Goal: Task Accomplishment & Management: Use online tool/utility

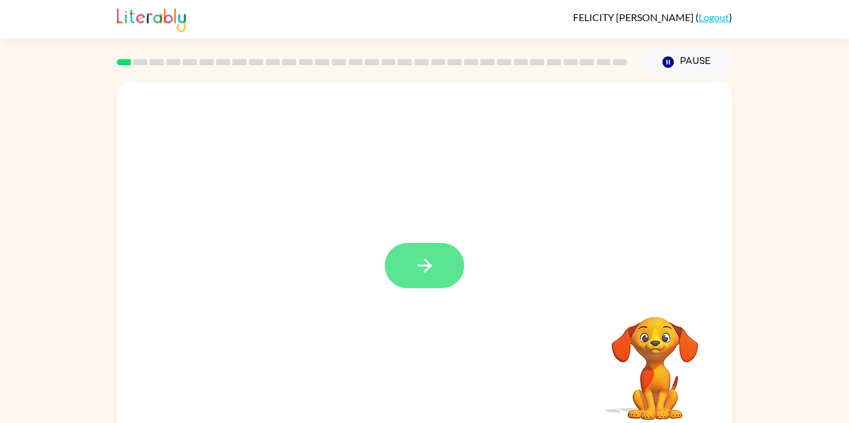
click at [430, 289] on button "button" at bounding box center [425, 265] width 80 height 45
click at [436, 291] on div at bounding box center [425, 259] width 616 height 355
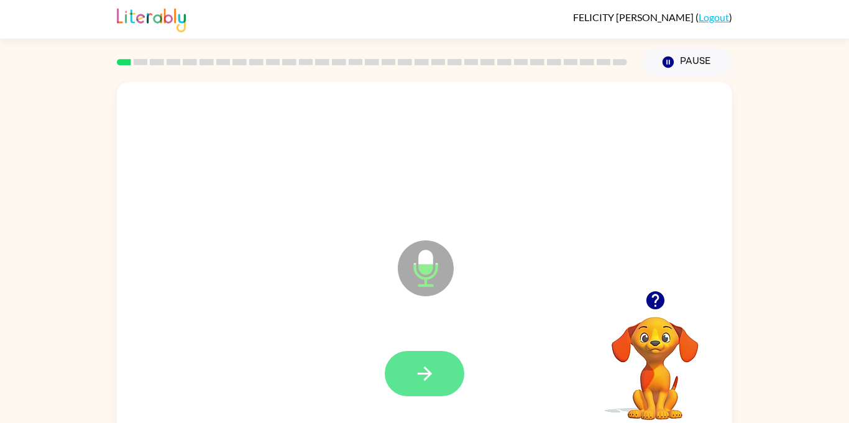
click at [433, 382] on icon "button" at bounding box center [425, 374] width 22 height 22
click at [438, 387] on button "button" at bounding box center [425, 373] width 80 height 45
click at [430, 383] on icon "button" at bounding box center [425, 374] width 22 height 22
click at [428, 360] on button "button" at bounding box center [425, 373] width 80 height 45
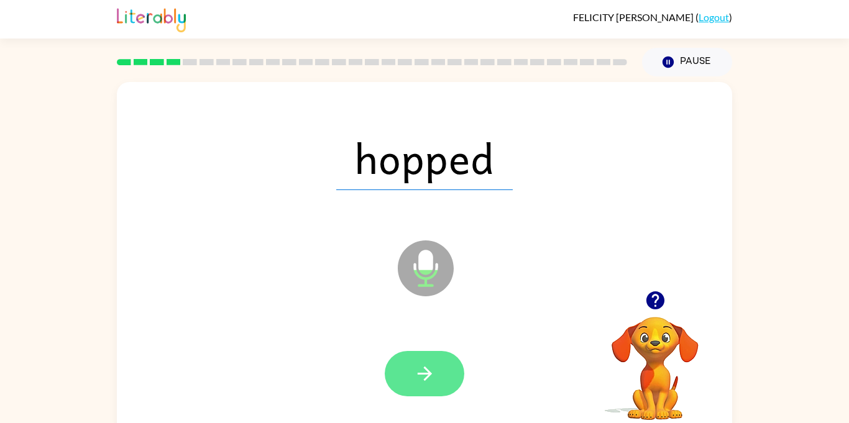
click at [447, 382] on button "button" at bounding box center [425, 373] width 80 height 45
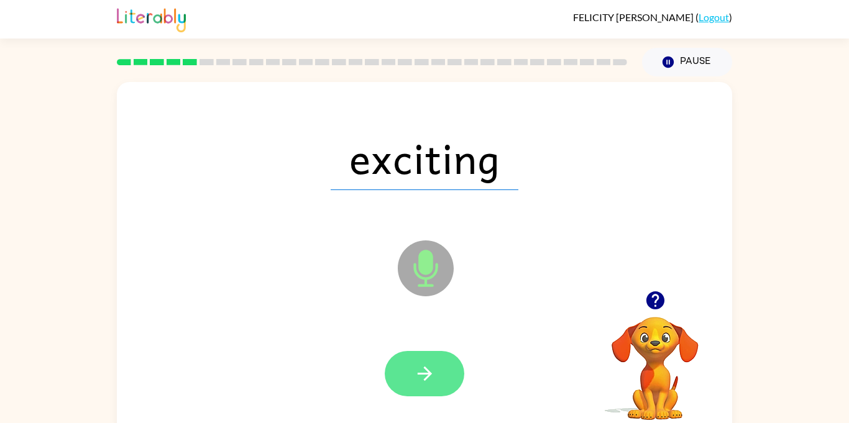
click at [435, 383] on icon "button" at bounding box center [425, 374] width 22 height 22
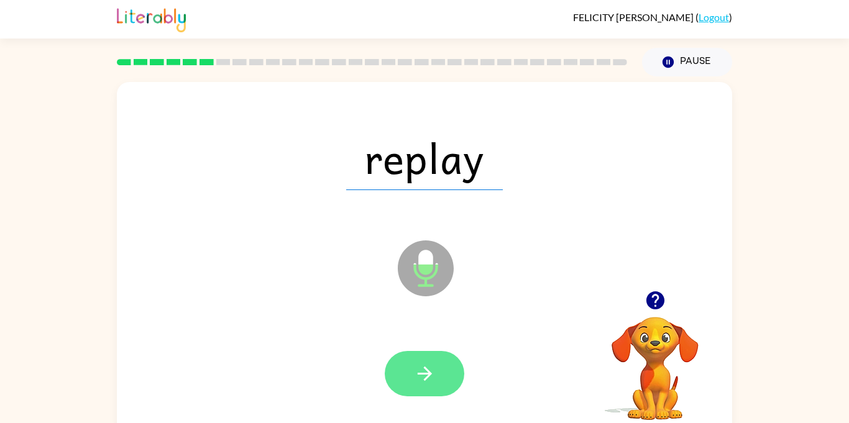
click at [433, 376] on icon "button" at bounding box center [425, 374] width 22 height 22
click at [443, 381] on button "button" at bounding box center [425, 373] width 80 height 45
click at [446, 361] on button "button" at bounding box center [425, 373] width 80 height 45
click at [429, 363] on icon "button" at bounding box center [425, 374] width 22 height 22
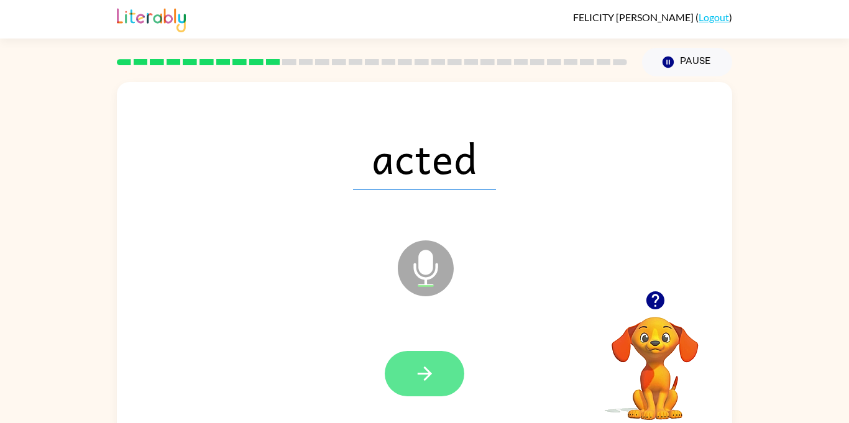
click at [438, 378] on button "button" at bounding box center [425, 373] width 80 height 45
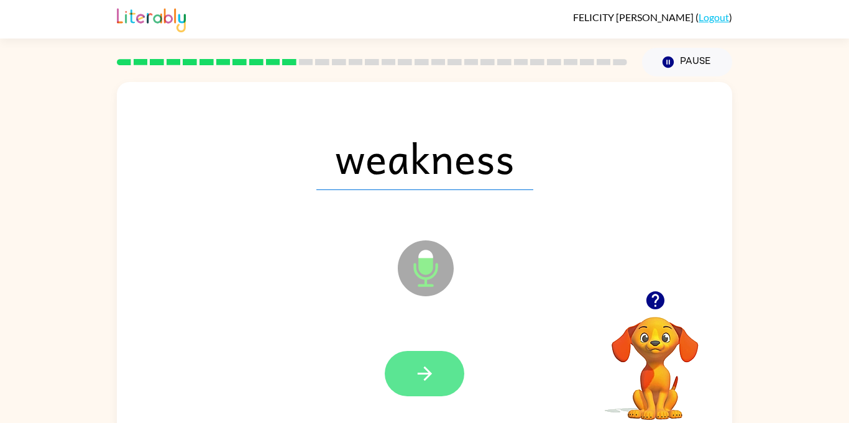
click at [424, 366] on icon "button" at bounding box center [425, 374] width 22 height 22
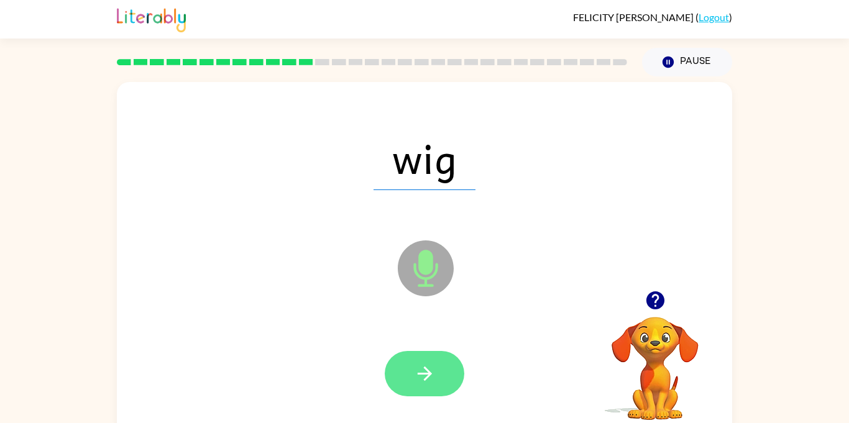
click at [440, 383] on button "button" at bounding box center [425, 373] width 80 height 45
click at [431, 370] on icon "button" at bounding box center [425, 374] width 22 height 22
click at [434, 375] on icon "button" at bounding box center [425, 374] width 22 height 22
click at [430, 387] on button "button" at bounding box center [425, 373] width 80 height 45
click at [433, 371] on icon "button" at bounding box center [425, 374] width 22 height 22
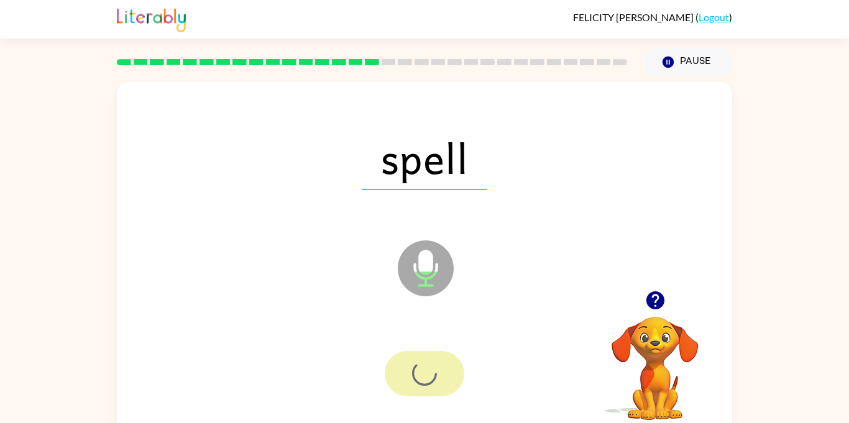
click at [428, 380] on div at bounding box center [425, 373] width 80 height 45
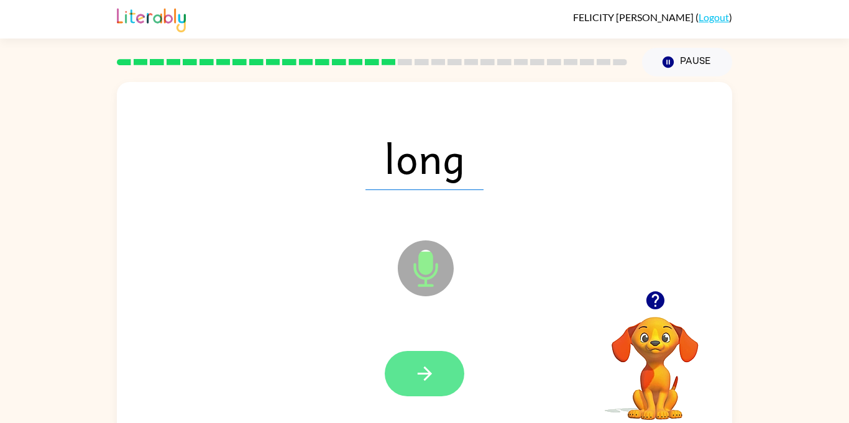
click at [438, 380] on button "button" at bounding box center [425, 373] width 80 height 45
click at [446, 380] on button "button" at bounding box center [425, 373] width 80 height 45
click at [425, 367] on icon "button" at bounding box center [424, 374] width 14 height 14
click at [439, 389] on button "button" at bounding box center [425, 373] width 80 height 45
click at [432, 388] on button "button" at bounding box center [425, 373] width 80 height 45
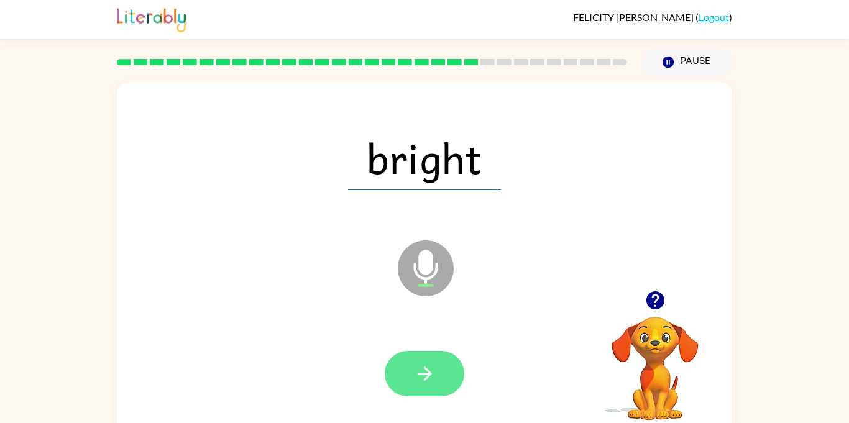
click at [423, 393] on button "button" at bounding box center [425, 373] width 80 height 45
click at [414, 383] on icon "button" at bounding box center [425, 374] width 22 height 22
click at [423, 376] on icon "button" at bounding box center [425, 374] width 22 height 22
click at [430, 370] on icon "button" at bounding box center [425, 374] width 22 height 22
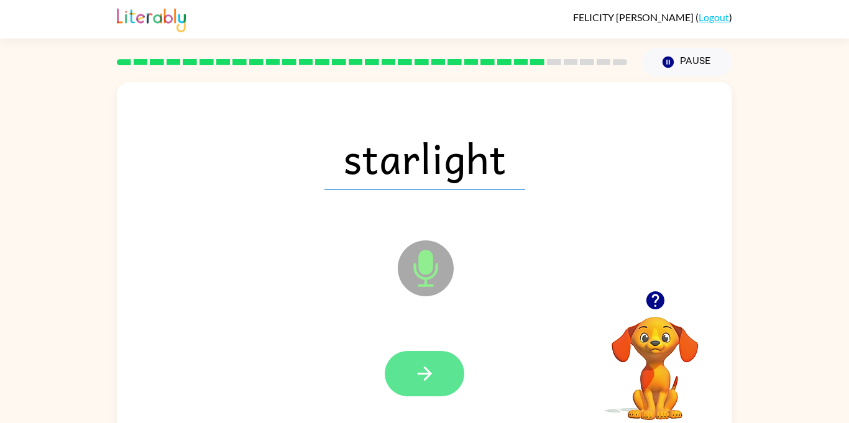
click at [438, 377] on button "button" at bounding box center [425, 373] width 80 height 45
click at [443, 369] on button "button" at bounding box center [425, 373] width 80 height 45
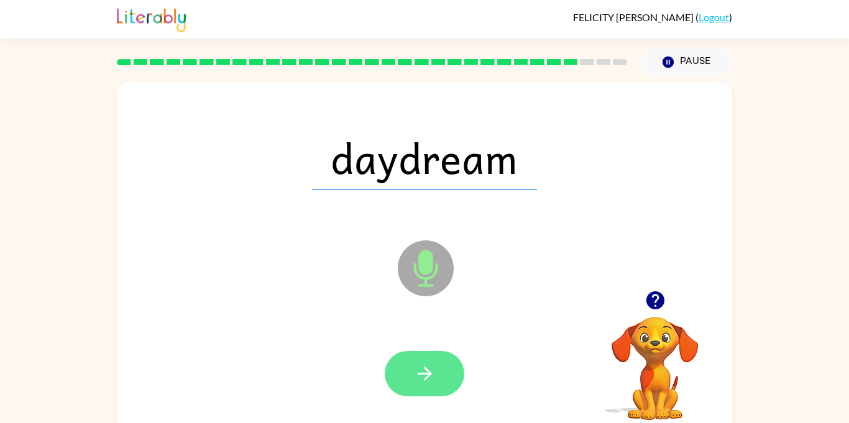
click at [429, 383] on icon "button" at bounding box center [425, 374] width 22 height 22
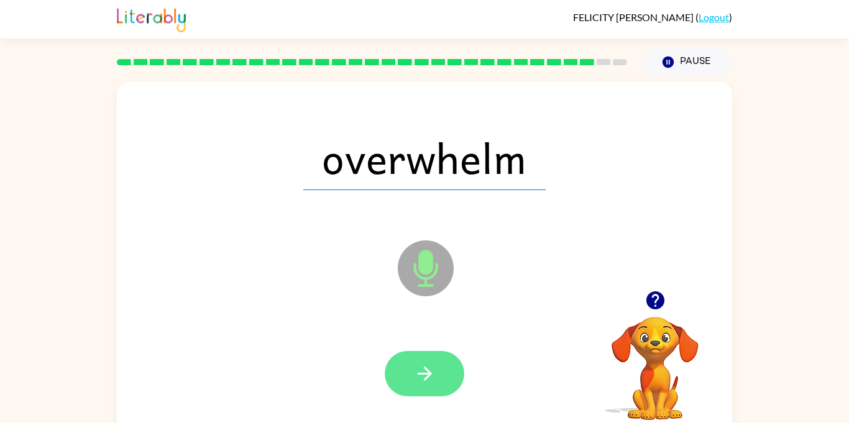
click at [405, 381] on button "button" at bounding box center [425, 373] width 80 height 45
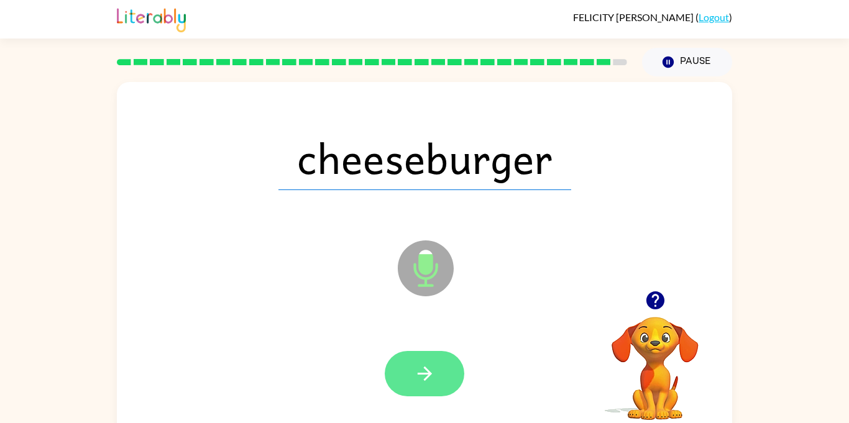
click at [445, 378] on button "button" at bounding box center [425, 373] width 80 height 45
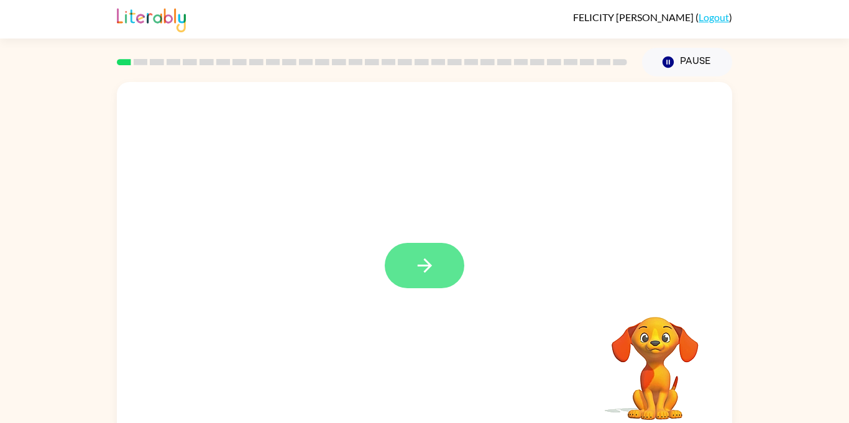
click at [436, 286] on button "button" at bounding box center [425, 265] width 80 height 45
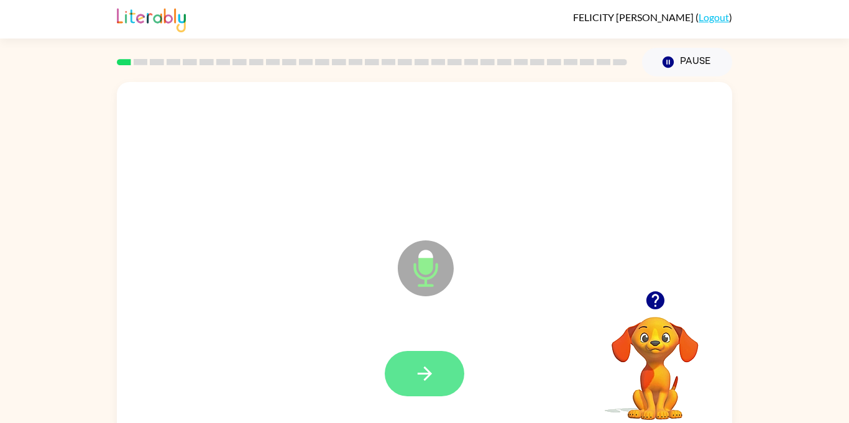
click at [440, 357] on button "button" at bounding box center [425, 373] width 80 height 45
click at [444, 367] on button "button" at bounding box center [425, 373] width 80 height 45
click at [434, 371] on icon "button" at bounding box center [425, 374] width 22 height 22
click at [660, 302] on icon "button" at bounding box center [655, 301] width 18 height 18
click at [430, 369] on icon "button" at bounding box center [425, 374] width 22 height 22
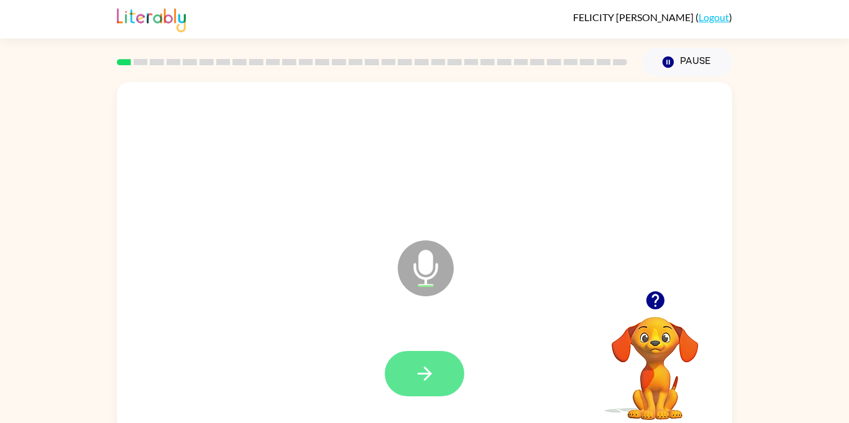
click at [433, 370] on icon "button" at bounding box center [425, 374] width 22 height 22
click at [443, 374] on button "button" at bounding box center [425, 373] width 80 height 45
click at [438, 383] on button "button" at bounding box center [425, 373] width 80 height 45
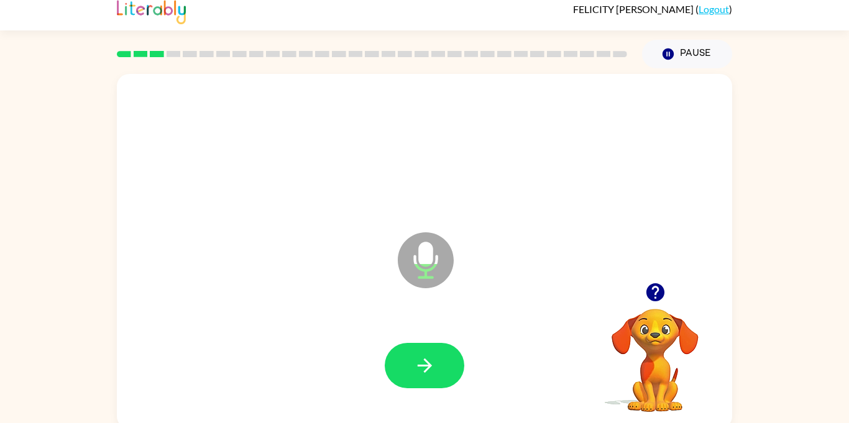
scroll to position [12, 0]
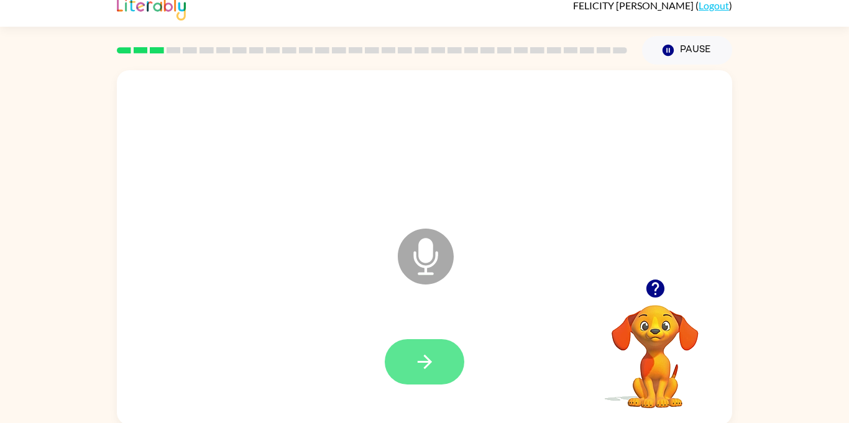
click at [434, 356] on icon "button" at bounding box center [425, 362] width 22 height 22
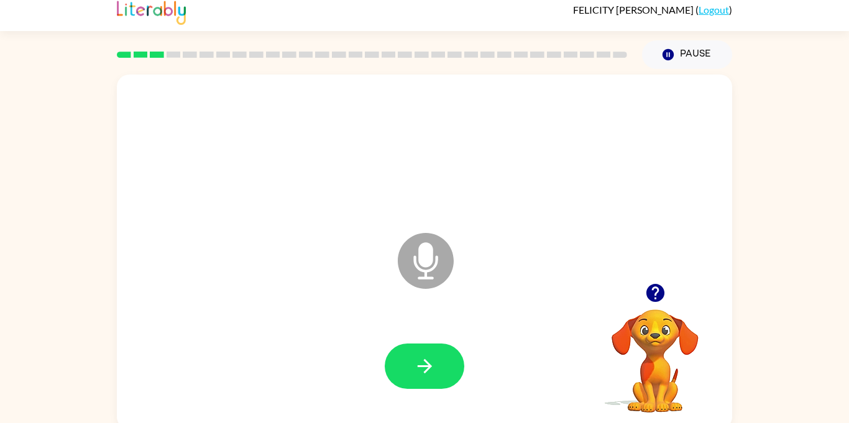
scroll to position [3, 0]
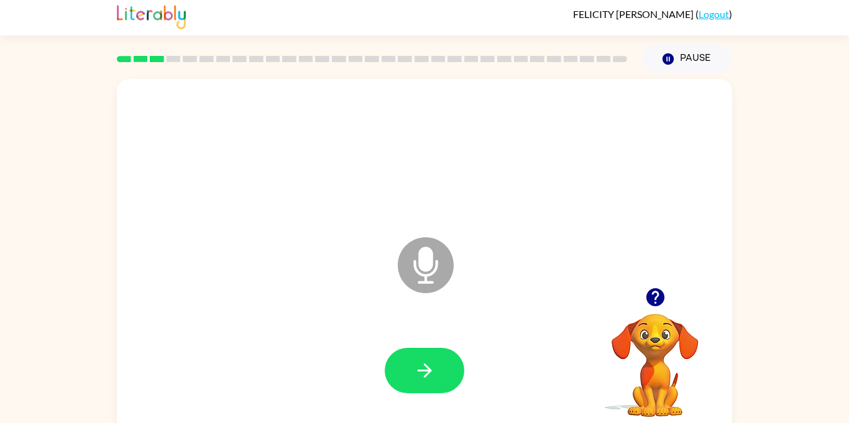
click at [647, 297] on icon "button" at bounding box center [655, 298] width 18 height 18
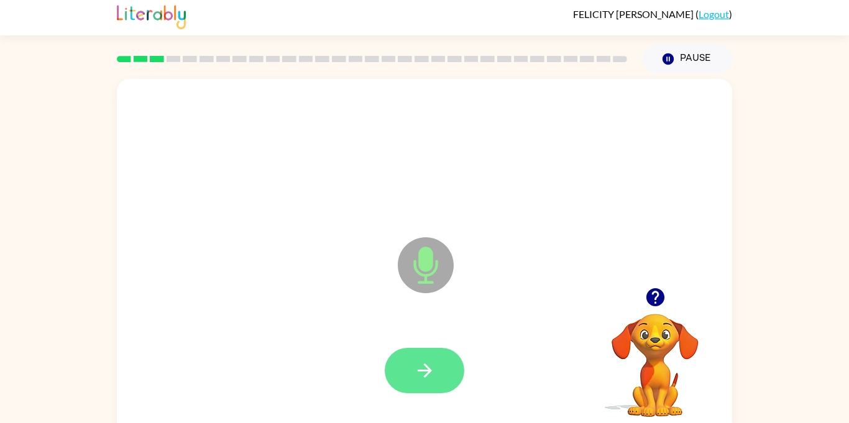
click at [439, 370] on button "button" at bounding box center [425, 370] width 80 height 45
click at [429, 379] on icon "button" at bounding box center [425, 371] width 22 height 22
click at [435, 389] on button "button" at bounding box center [425, 370] width 80 height 45
click at [436, 387] on button "button" at bounding box center [425, 370] width 80 height 45
click at [445, 370] on button "button" at bounding box center [425, 370] width 80 height 45
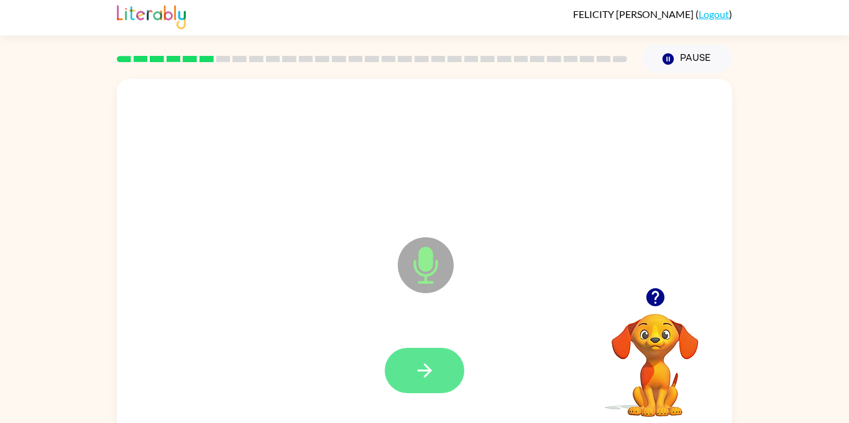
click at [425, 377] on icon "button" at bounding box center [424, 371] width 14 height 14
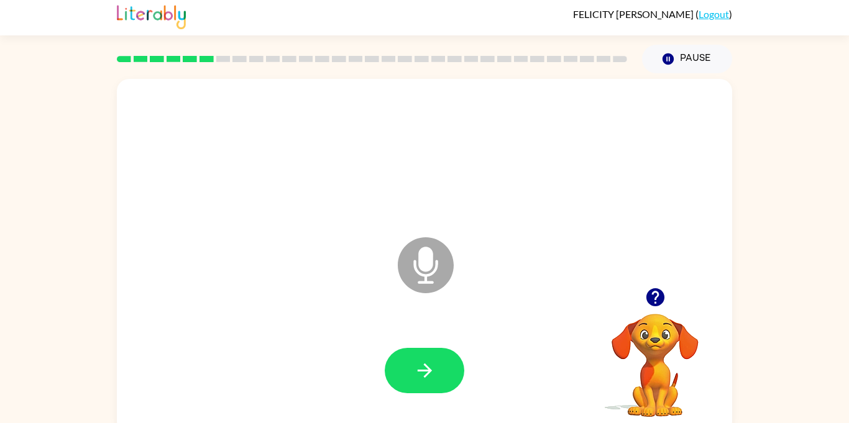
click at [658, 326] on video "Your browser must support playing .mp4 files to use Literably. Please try using…" at bounding box center [655, 357] width 124 height 124
click at [639, 299] on div at bounding box center [655, 298] width 124 height 32
click at [644, 348] on video "Your browser must support playing .mp4 files to use Literably. Please try using…" at bounding box center [655, 357] width 124 height 124
click at [652, 311] on button "button" at bounding box center [656, 298] width 32 height 32
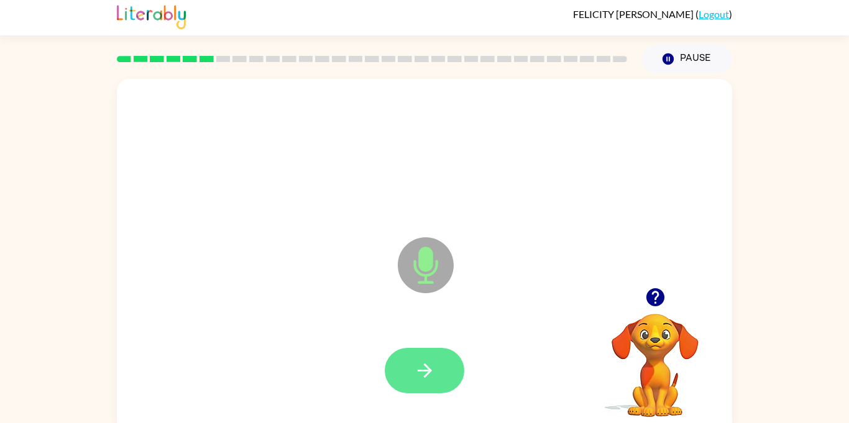
click at [446, 385] on button "button" at bounding box center [425, 370] width 80 height 45
click at [438, 373] on button "button" at bounding box center [425, 370] width 80 height 45
click at [448, 370] on button "button" at bounding box center [425, 370] width 80 height 45
click at [436, 372] on button "button" at bounding box center [425, 370] width 80 height 45
click at [442, 367] on button "button" at bounding box center [425, 370] width 80 height 45
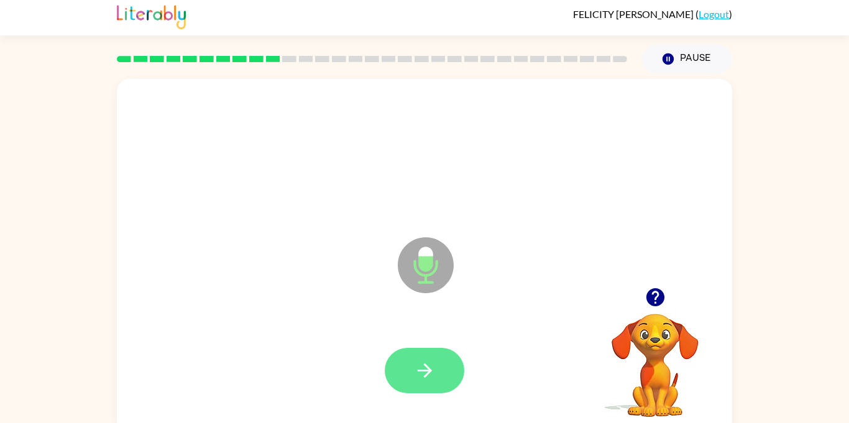
click at [445, 374] on button "button" at bounding box center [425, 370] width 80 height 45
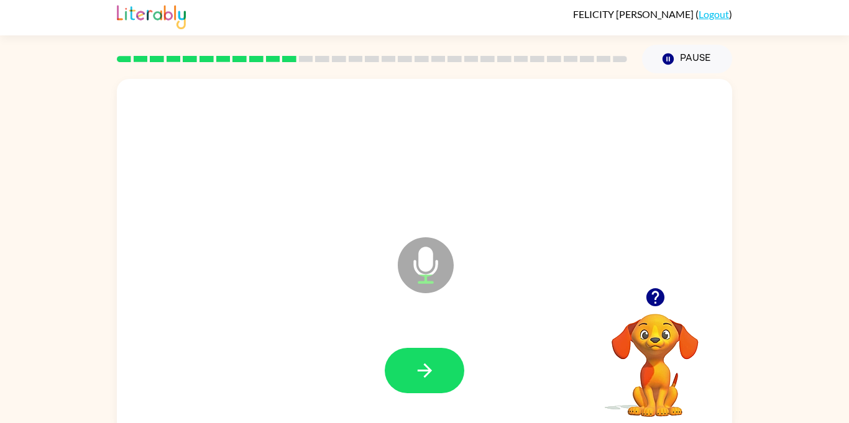
click at [656, 321] on video "Your browser must support playing .mp4 files to use Literably. Please try using…" at bounding box center [655, 357] width 124 height 124
click at [647, 307] on icon "button" at bounding box center [656, 298] width 22 height 22
click at [789, 365] on div "Microphone The Microphone is here when it is your turn to talk Your browser mus…" at bounding box center [424, 253] width 849 height 361
click at [441, 362] on button "button" at bounding box center [425, 370] width 80 height 45
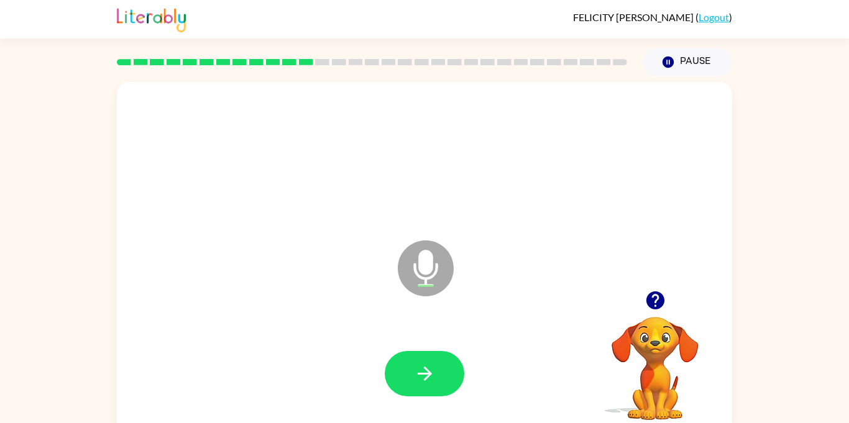
click at [662, 296] on icon "button" at bounding box center [655, 301] width 18 height 18
click at [438, 375] on button "button" at bounding box center [425, 373] width 80 height 45
click at [425, 363] on icon "button" at bounding box center [425, 374] width 22 height 22
click at [461, 390] on div at bounding box center [425, 373] width 80 height 45
click at [442, 377] on button "button" at bounding box center [425, 373] width 80 height 45
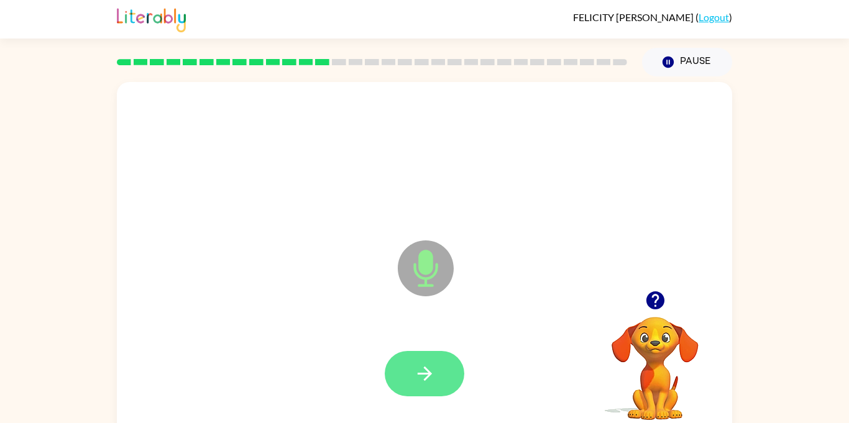
click at [453, 362] on button "button" at bounding box center [425, 373] width 80 height 45
click at [455, 370] on button "button" at bounding box center [425, 373] width 80 height 45
click at [447, 376] on button "button" at bounding box center [425, 373] width 80 height 45
click at [428, 386] on button "button" at bounding box center [425, 373] width 80 height 45
click at [457, 376] on button "button" at bounding box center [425, 373] width 80 height 45
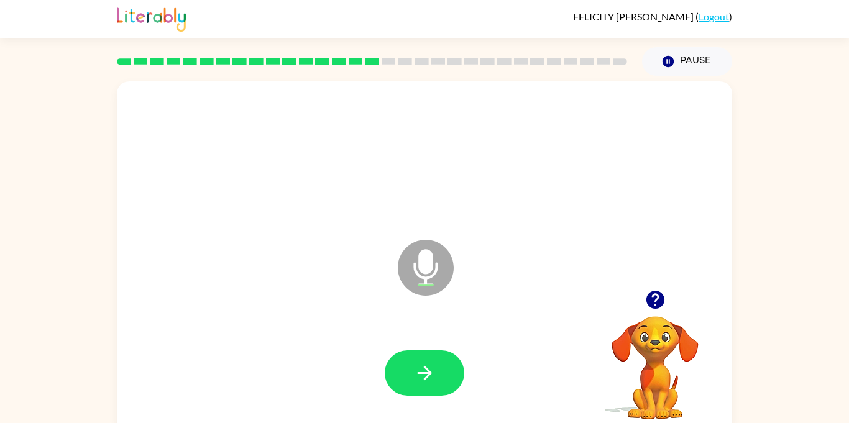
scroll to position [3, 0]
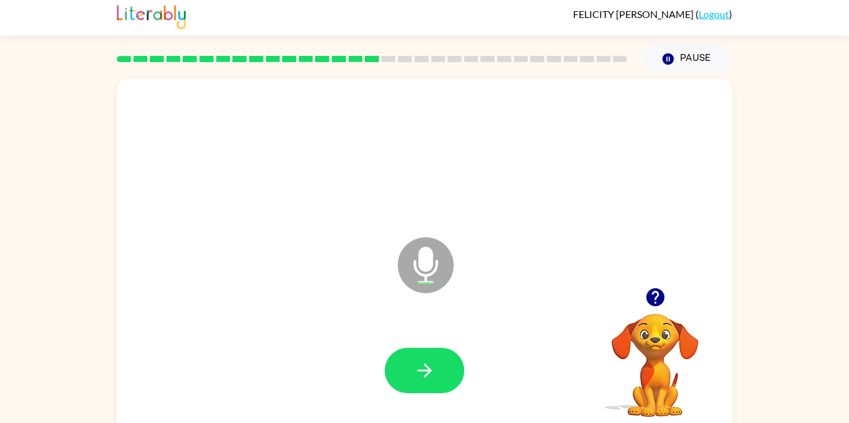
click at [650, 314] on video "Your browser must support playing .mp4 files to use Literably. Please try using…" at bounding box center [655, 357] width 124 height 124
click at [665, 301] on icon "button" at bounding box center [656, 298] width 22 height 22
click at [663, 302] on icon "button" at bounding box center [656, 298] width 22 height 22
click at [665, 289] on div "Microphone The Microphone is here when it is your turn to talk" at bounding box center [425, 256] width 616 height 355
click at [404, 351] on button "button" at bounding box center [425, 370] width 80 height 45
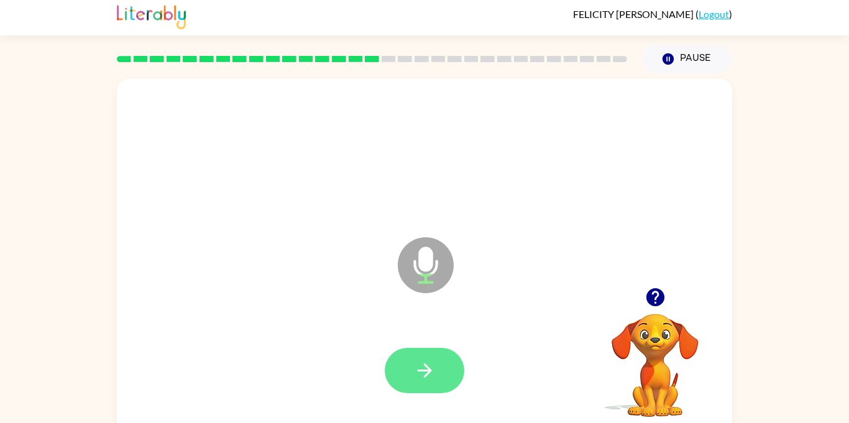
click at [438, 372] on button "button" at bounding box center [425, 370] width 80 height 45
click at [444, 373] on button "button" at bounding box center [425, 370] width 80 height 45
click at [445, 369] on button "button" at bounding box center [425, 370] width 80 height 45
click at [450, 379] on button "button" at bounding box center [425, 370] width 80 height 45
click at [438, 374] on button "button" at bounding box center [425, 370] width 80 height 45
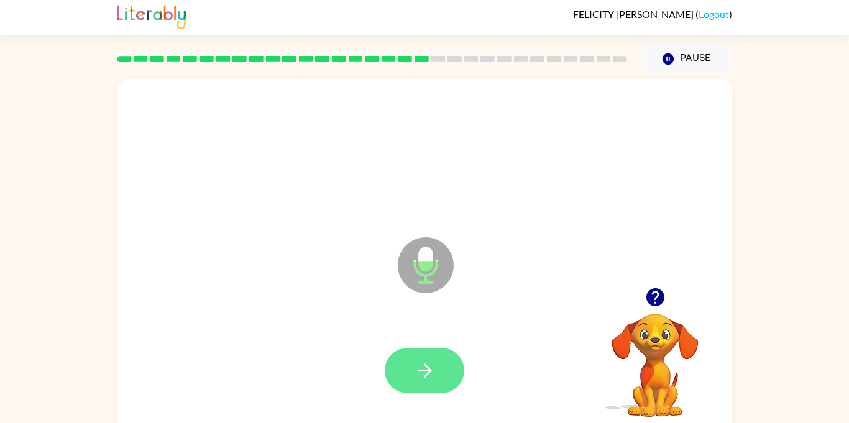
click at [440, 371] on button "button" at bounding box center [425, 370] width 80 height 45
click at [446, 364] on button "button" at bounding box center [425, 370] width 80 height 45
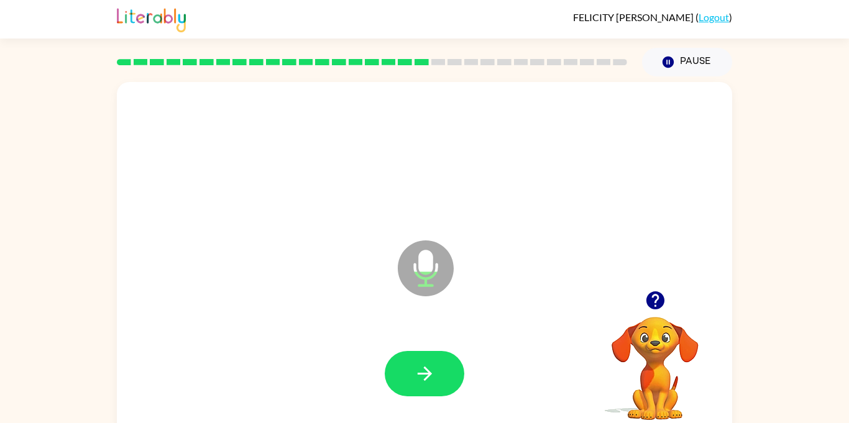
click at [649, 317] on video "Your browser must support playing .mp4 files to use Literably. Please try using…" at bounding box center [655, 360] width 124 height 124
click at [658, 304] on icon "button" at bounding box center [655, 301] width 18 height 18
click at [649, 312] on video "Your browser must support playing .mp4 files to use Literably. Please try using…" at bounding box center [655, 360] width 124 height 124
click at [429, 374] on icon "button" at bounding box center [424, 374] width 14 height 14
click at [430, 394] on button "button" at bounding box center [425, 373] width 80 height 45
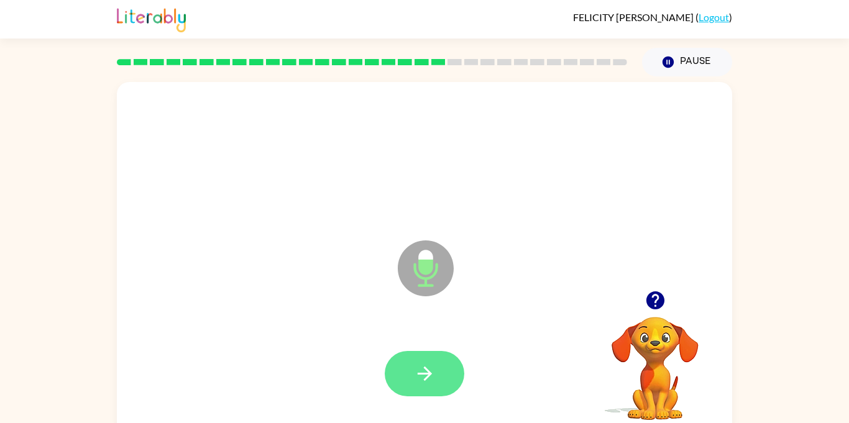
click at [435, 367] on icon "button" at bounding box center [425, 374] width 22 height 22
click at [425, 363] on icon "button" at bounding box center [425, 374] width 22 height 22
click at [419, 383] on icon "button" at bounding box center [425, 374] width 22 height 22
click at [415, 387] on button "button" at bounding box center [425, 373] width 80 height 45
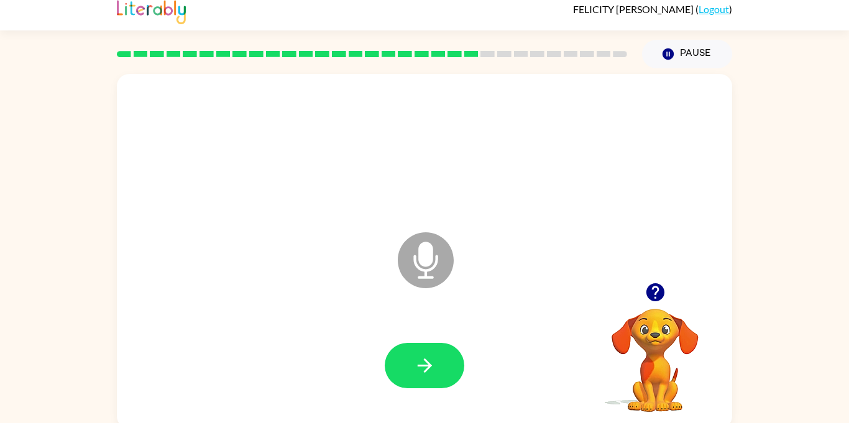
scroll to position [14, 0]
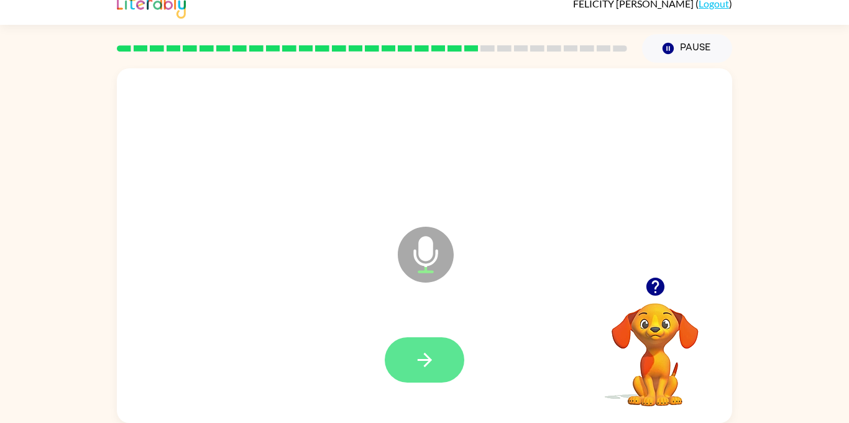
click at [395, 367] on button "button" at bounding box center [425, 360] width 80 height 45
click at [407, 369] on div at bounding box center [425, 360] width 80 height 45
click at [418, 348] on button "button" at bounding box center [425, 360] width 80 height 45
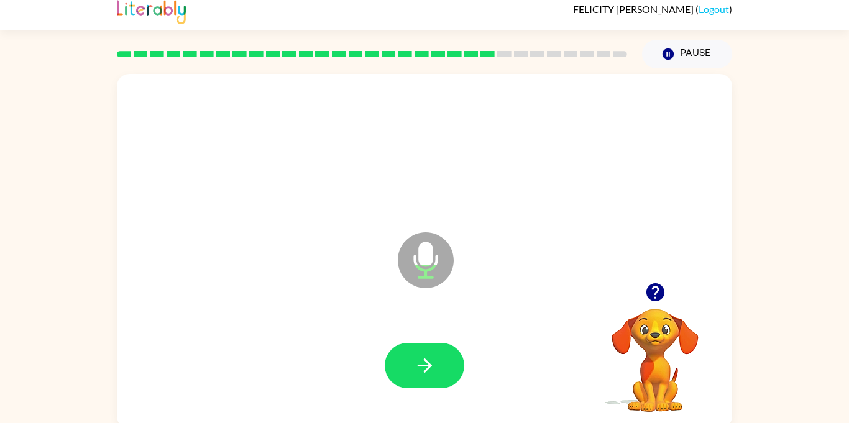
scroll to position [0, 0]
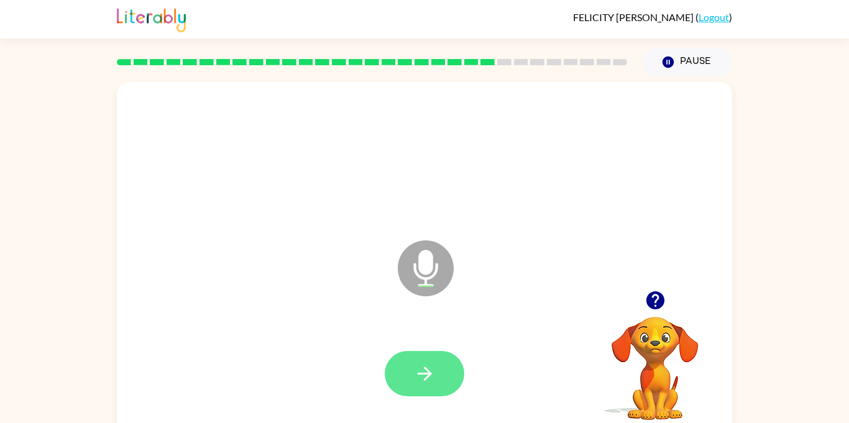
click at [425, 386] on button "button" at bounding box center [425, 373] width 80 height 45
click at [417, 359] on button "button" at bounding box center [425, 373] width 80 height 45
click at [425, 379] on icon "button" at bounding box center [424, 374] width 14 height 14
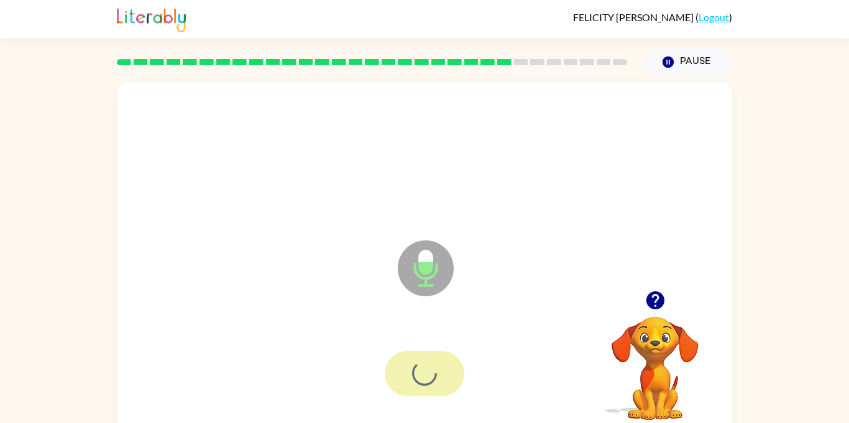
click at [433, 375] on div at bounding box center [425, 373] width 80 height 45
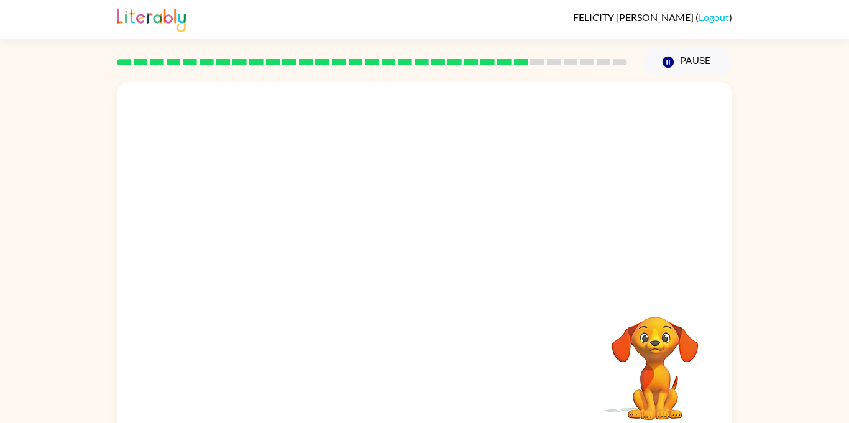
click at [670, 347] on video "Your browser must support playing .mp4 files to use Literably. Please try using…" at bounding box center [655, 360] width 124 height 124
click at [661, 316] on video "Your browser must support playing .mp4 files to use Literably. Please try using…" at bounding box center [655, 360] width 124 height 124
click at [629, 316] on video "Your browser must support playing .mp4 files to use Literably. Please try using…" at bounding box center [655, 360] width 124 height 124
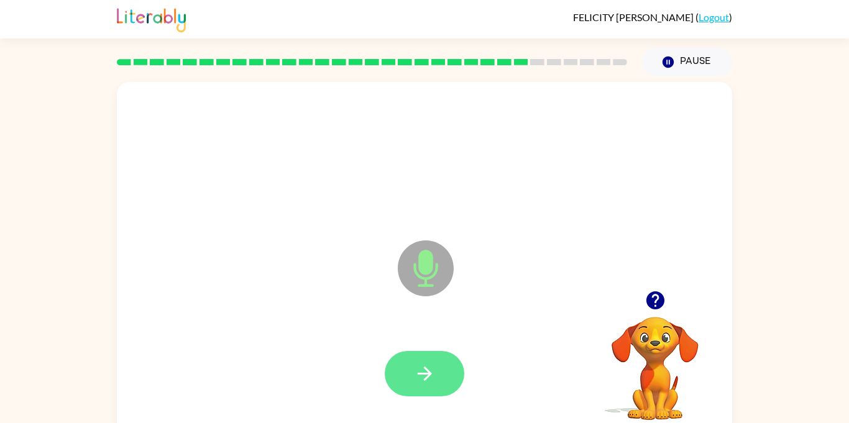
click at [435, 389] on button "button" at bounding box center [425, 373] width 80 height 45
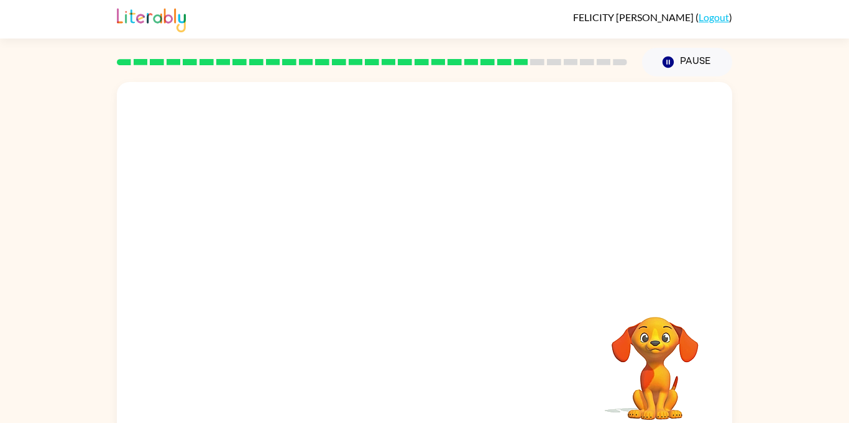
click at [430, 387] on div "Your browser must support playing .mp4 files to use Literably. Please try using…" at bounding box center [425, 259] width 616 height 355
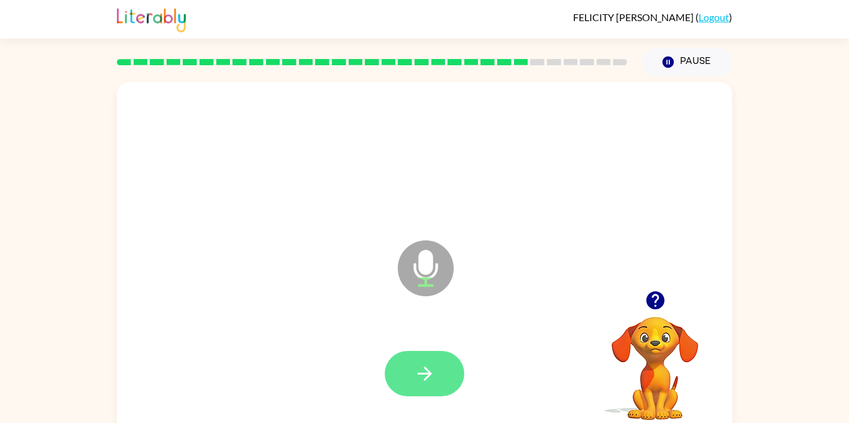
click at [445, 381] on button "button" at bounding box center [425, 373] width 80 height 45
click at [436, 373] on button "button" at bounding box center [425, 373] width 80 height 45
click at [443, 367] on button "button" at bounding box center [425, 373] width 80 height 45
click at [430, 382] on icon "button" at bounding box center [425, 374] width 22 height 22
click at [442, 377] on button "button" at bounding box center [425, 373] width 80 height 45
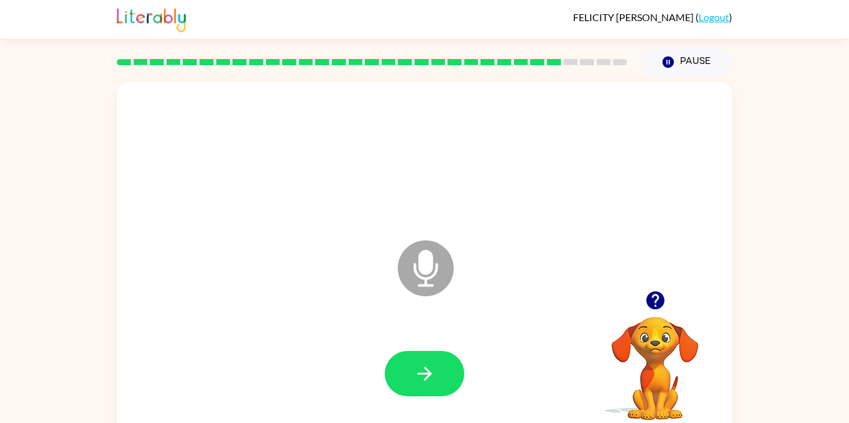
click at [660, 308] on icon "button" at bounding box center [656, 301] width 22 height 22
click at [433, 371] on icon "button" at bounding box center [425, 374] width 22 height 22
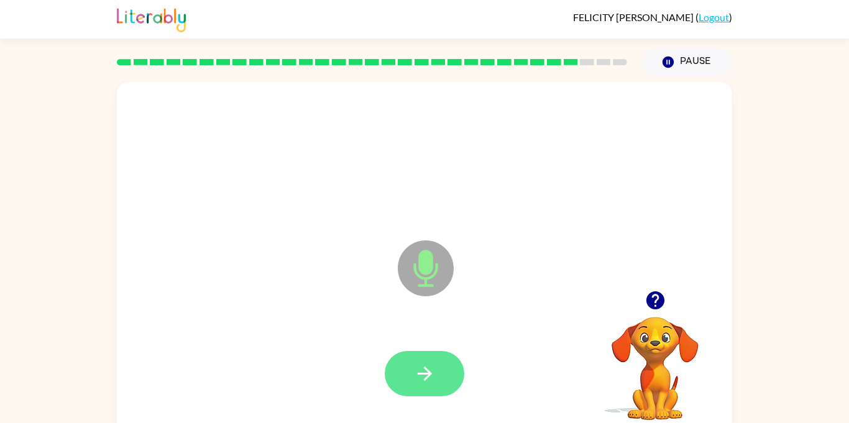
click at [420, 374] on icon "button" at bounding box center [424, 374] width 14 height 14
click at [645, 307] on icon "button" at bounding box center [656, 301] width 22 height 22
click at [422, 368] on icon "button" at bounding box center [425, 374] width 22 height 22
click at [426, 370] on icon "button" at bounding box center [424, 374] width 14 height 14
click at [425, 384] on icon "button" at bounding box center [425, 374] width 22 height 22
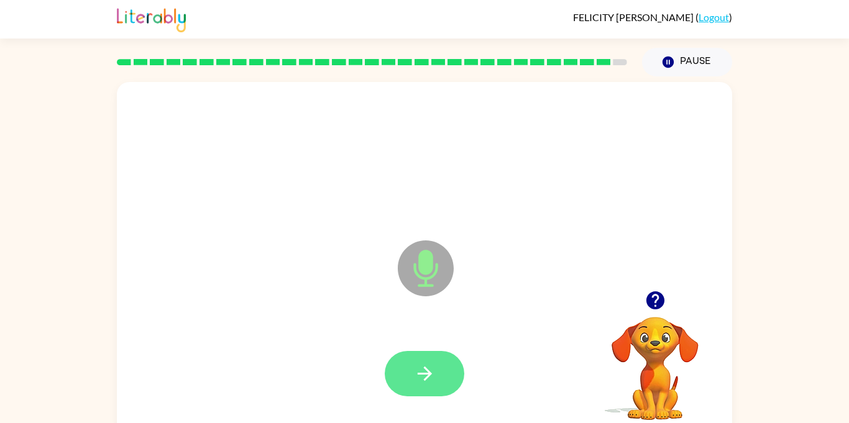
click at [410, 362] on button "button" at bounding box center [425, 373] width 80 height 45
click at [442, 388] on button "button" at bounding box center [425, 373] width 80 height 45
